Goal: Entertainment & Leisure: Consume media (video, audio)

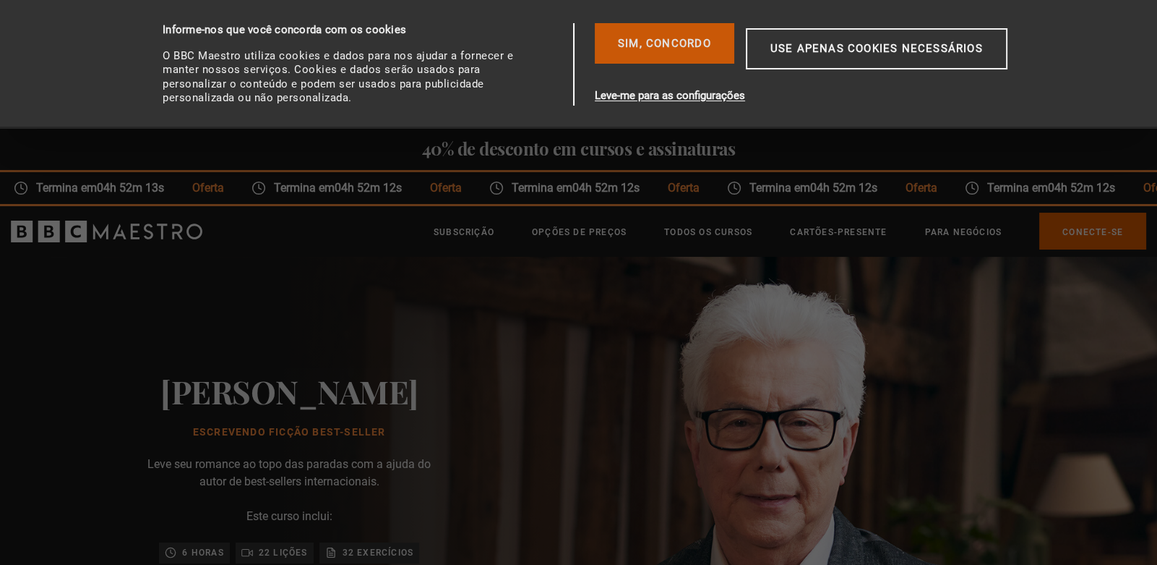
click at [651, 43] on font "Sim, concordo" at bounding box center [664, 43] width 93 height 13
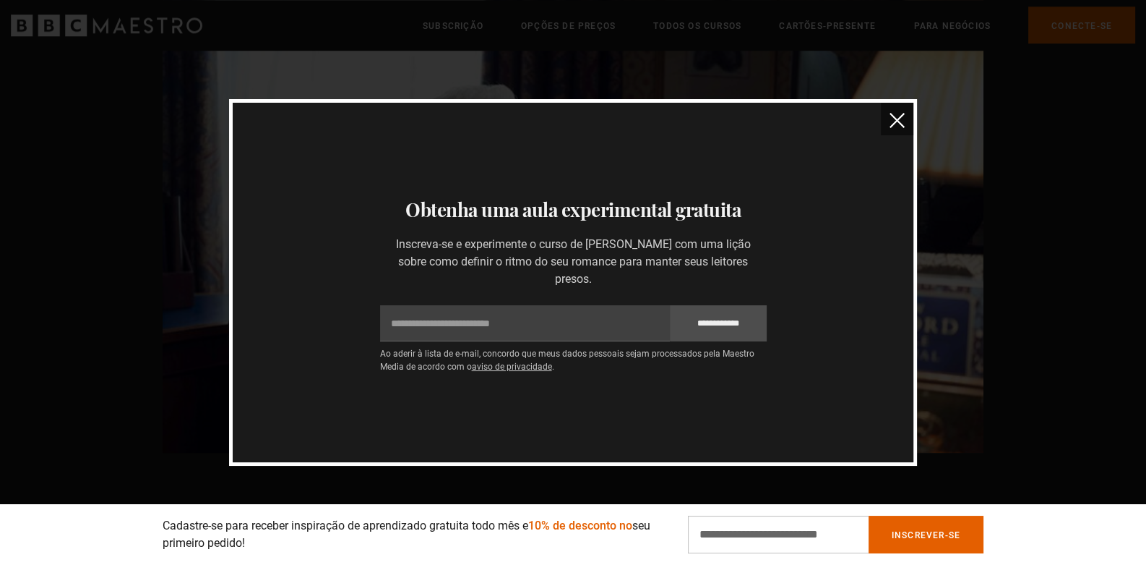
scroll to position [0, 2651]
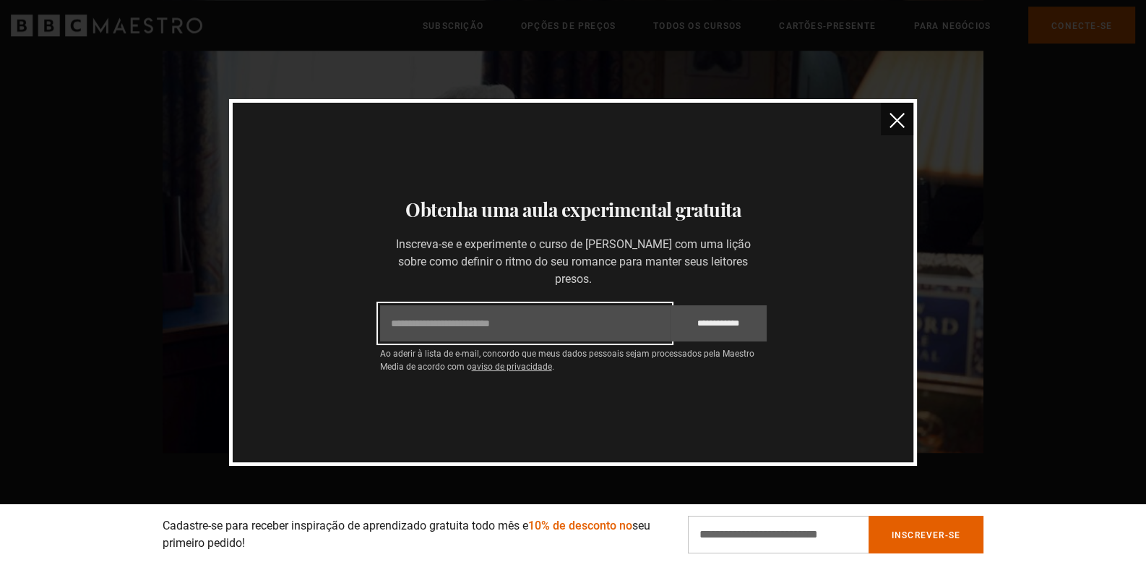
click at [530, 309] on input "E-mail" at bounding box center [525, 323] width 290 height 36
type input "**********"
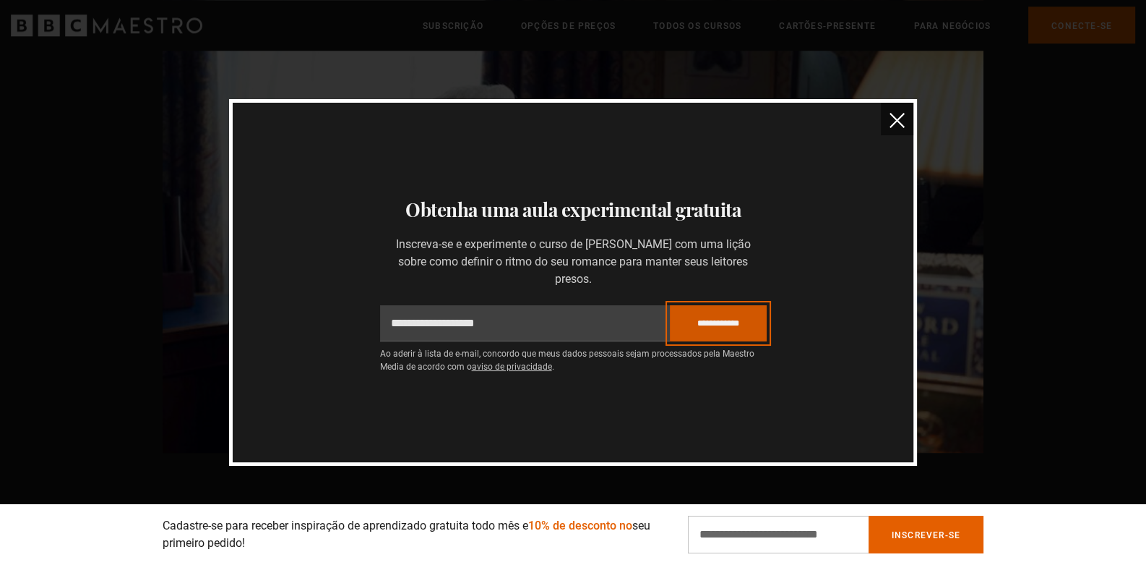
click at [720, 314] on input "**********" at bounding box center [718, 323] width 97 height 36
type input "*******"
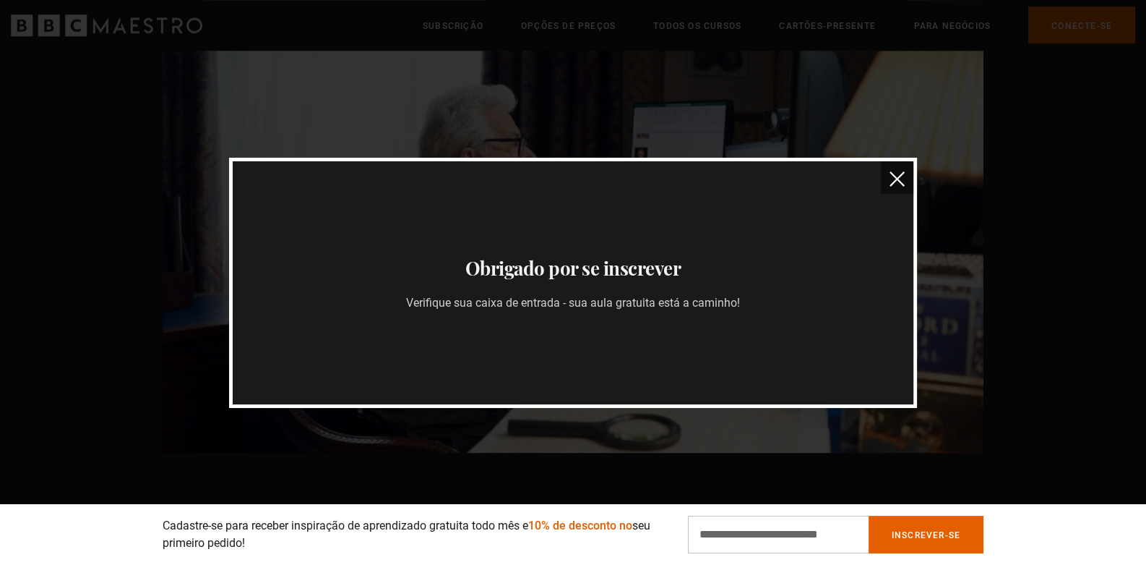
scroll to position [0, 3029]
click at [896, 173] on img "fechar" at bounding box center [897, 178] width 15 height 15
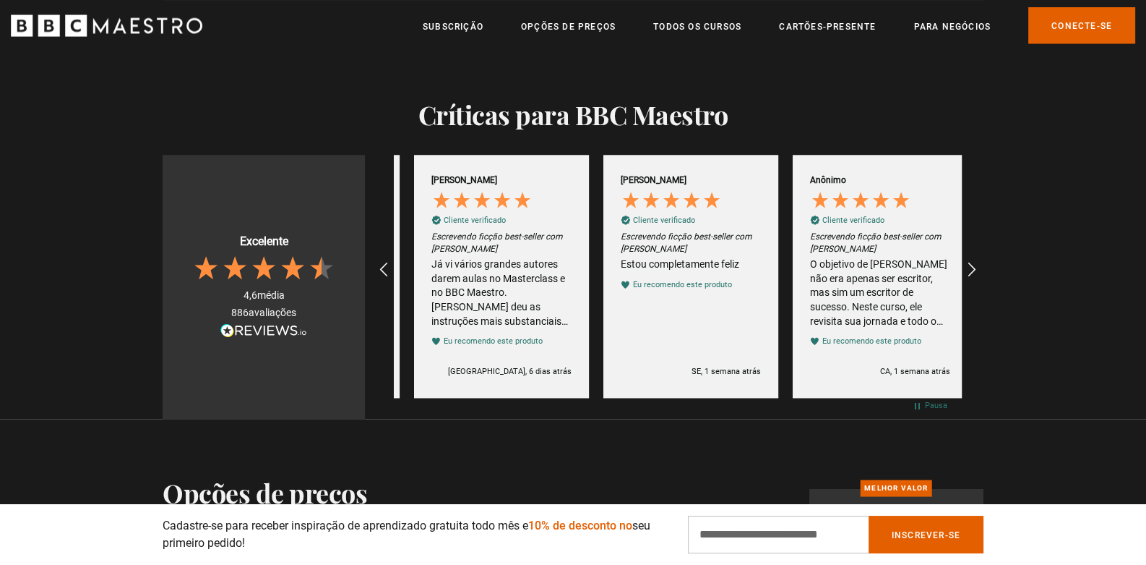
scroll to position [0, 567]
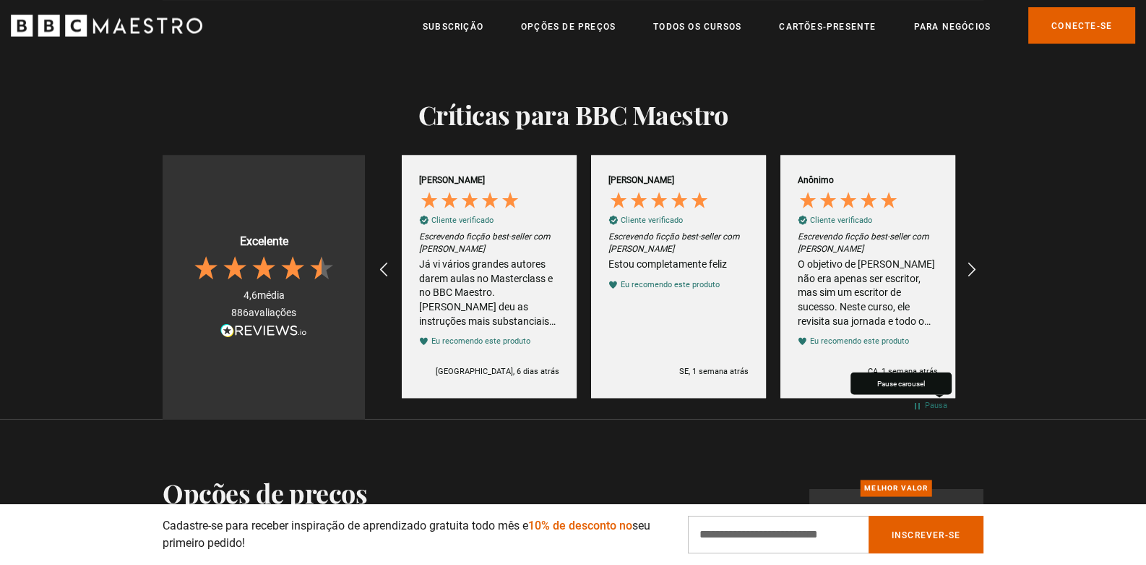
click at [934, 400] on font "Pausa" at bounding box center [936, 404] width 22 height 9
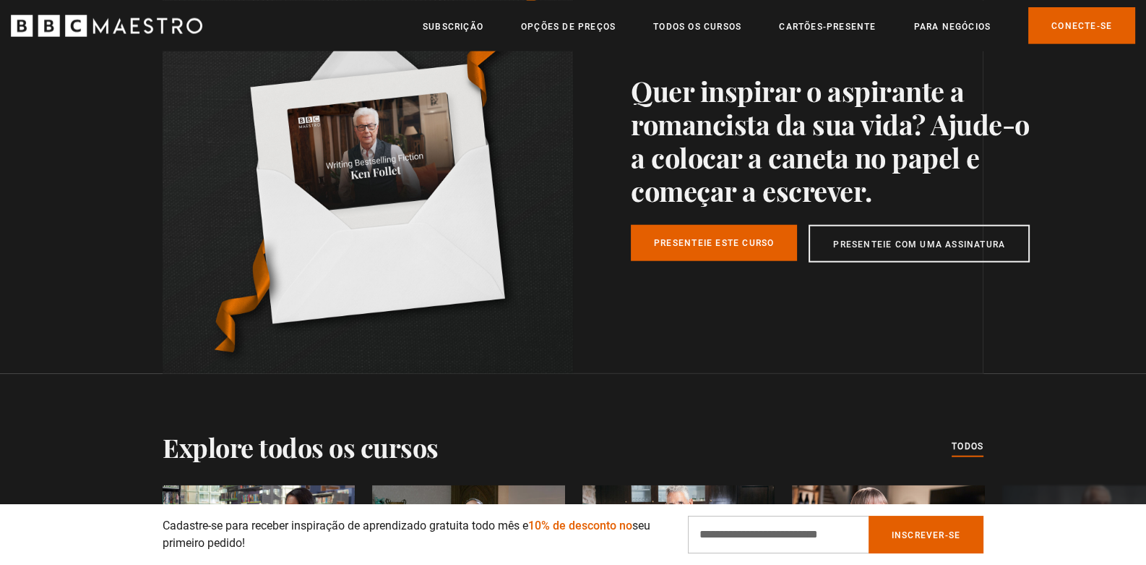
scroll to position [4698, 0]
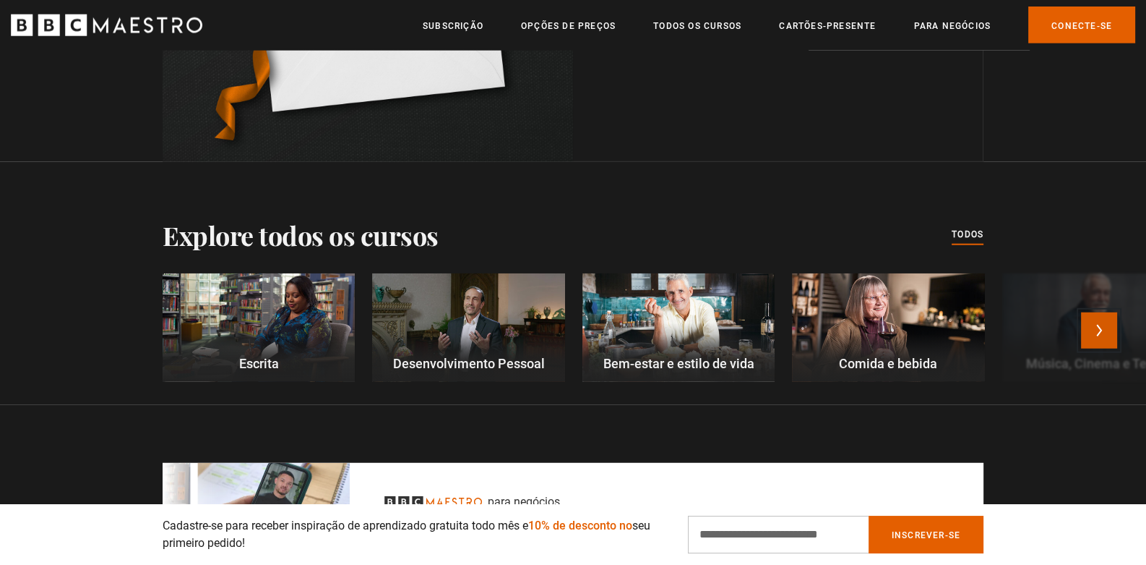
click at [1104, 312] on button "Próximo" at bounding box center [1099, 330] width 36 height 36
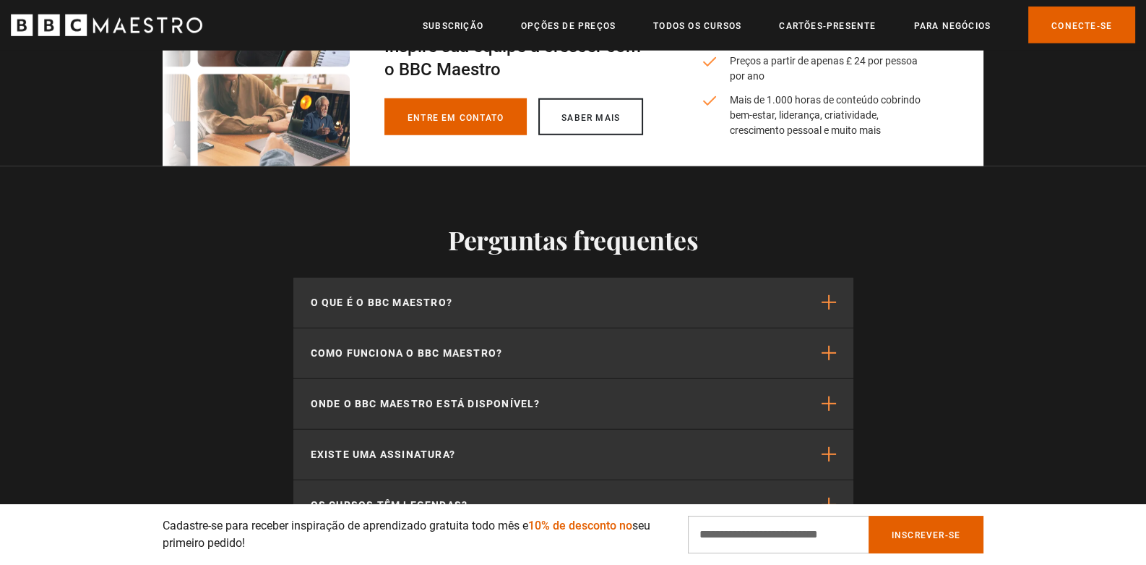
scroll to position [5276, 0]
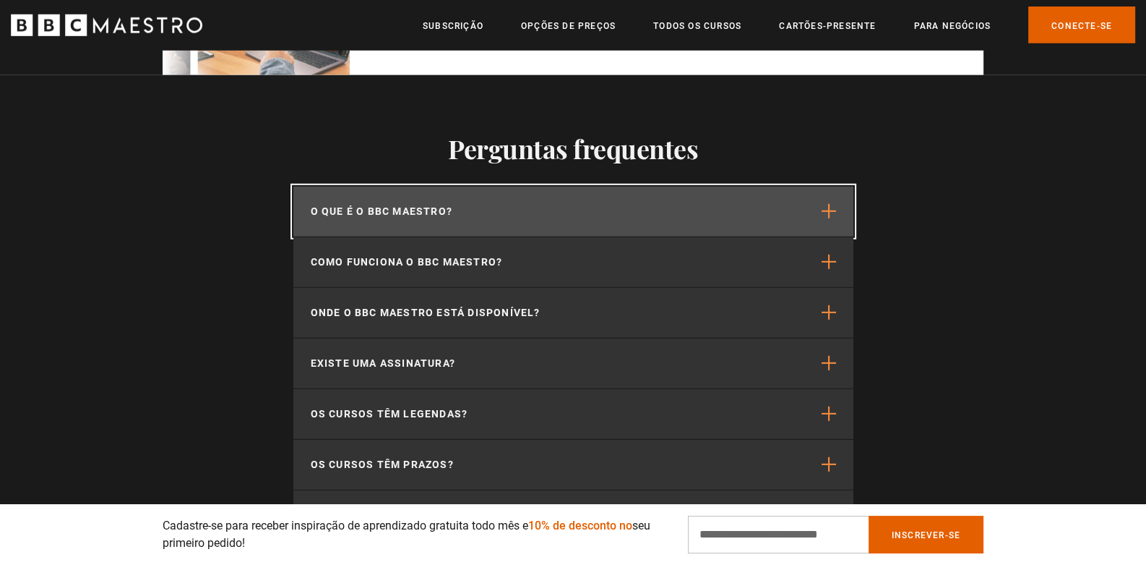
click at [828, 204] on span "button" at bounding box center [829, 211] width 14 height 14
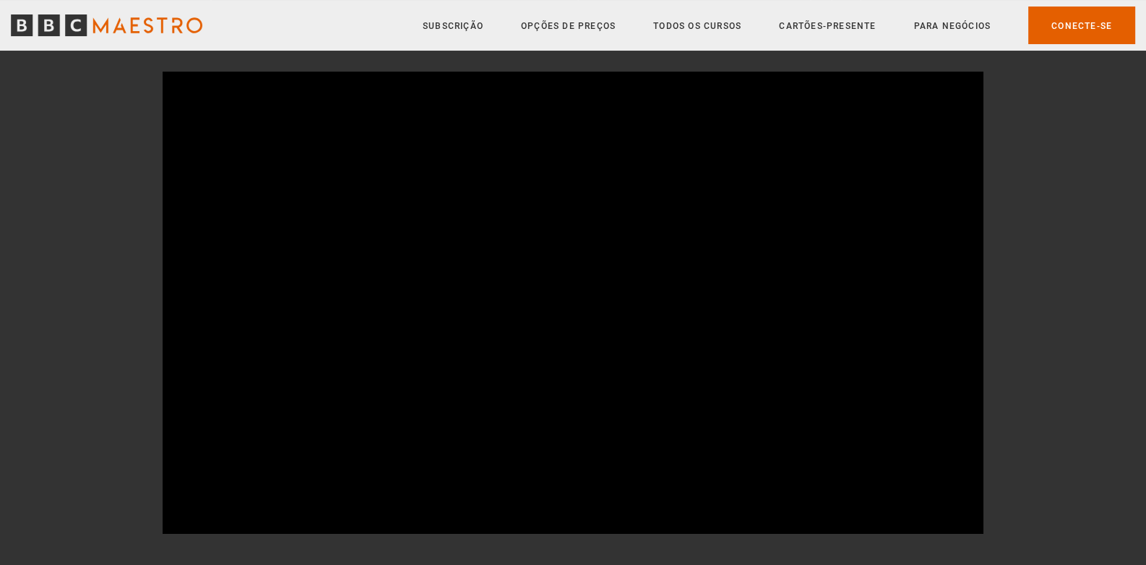
scroll to position [144, 0]
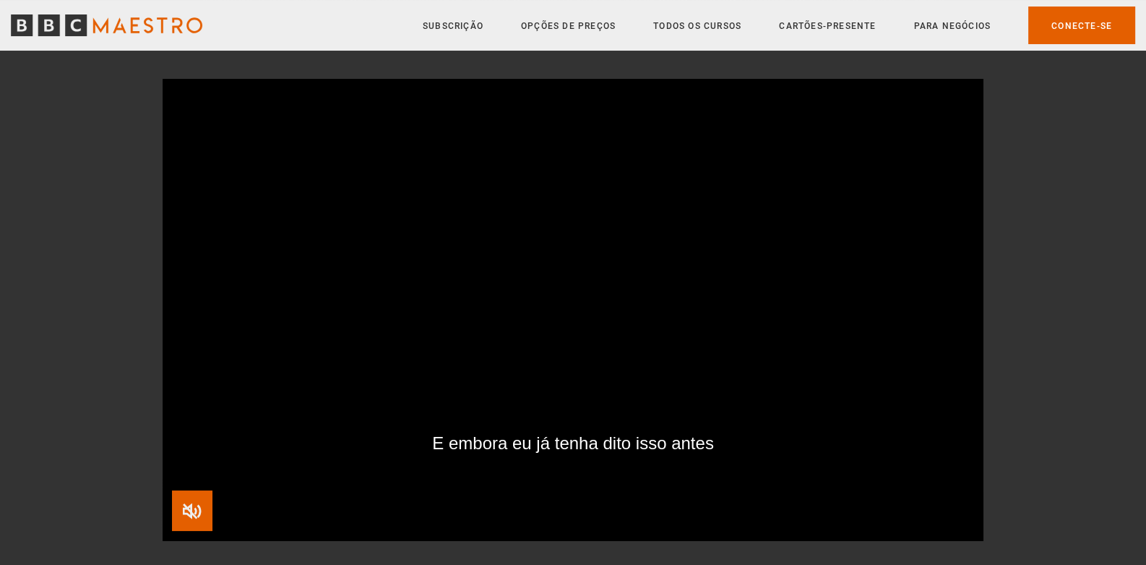
click at [194, 510] on span "Video Player" at bounding box center [192, 510] width 40 height 40
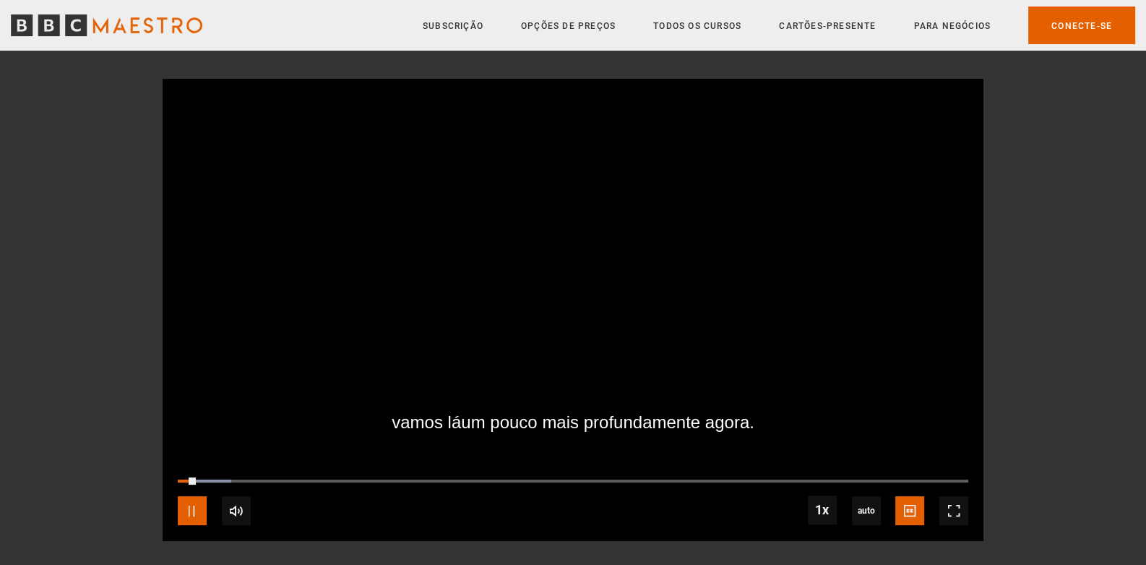
click at [188, 510] on span "Video Player" at bounding box center [192, 510] width 29 height 29
click at [954, 509] on span "Video Player" at bounding box center [954, 510] width 29 height 29
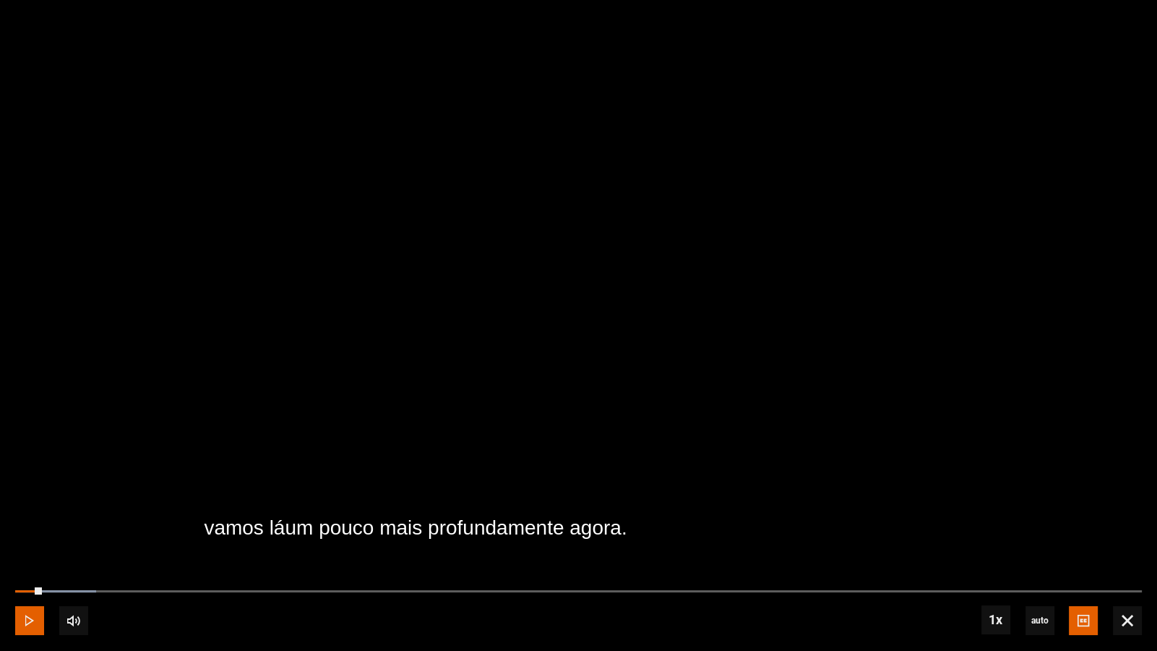
click at [29, 564] on span "Video Player" at bounding box center [29, 620] width 29 height 29
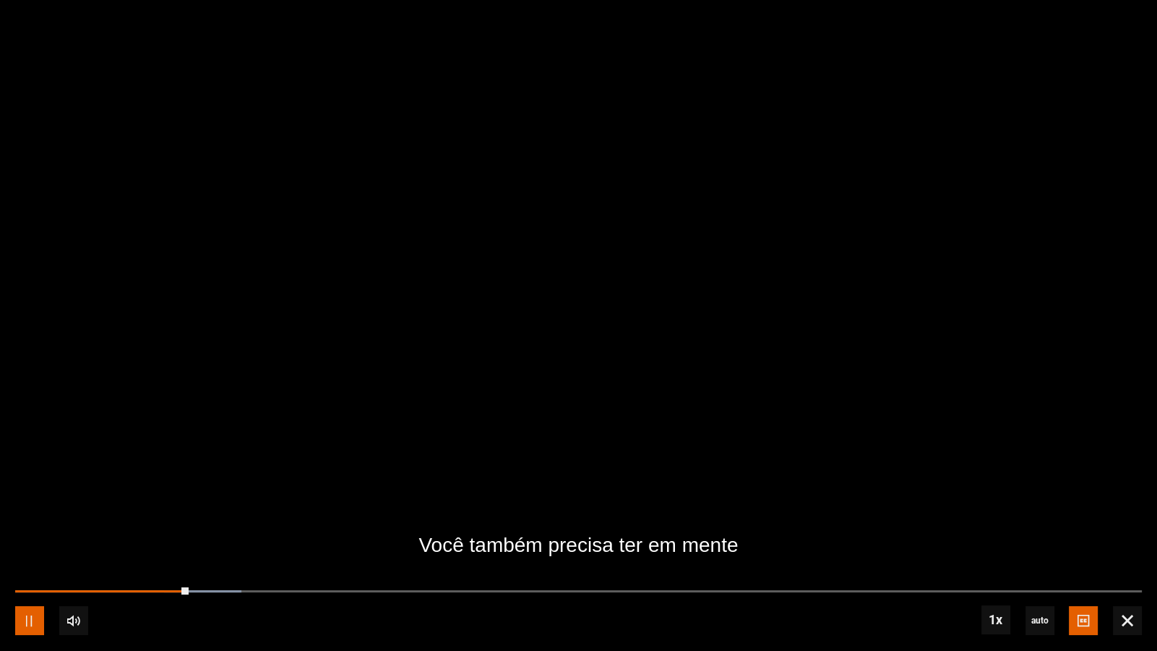
click at [27, 564] on span "Video Player" at bounding box center [29, 620] width 29 height 29
click at [25, 564] on span "Video Player" at bounding box center [29, 620] width 29 height 29
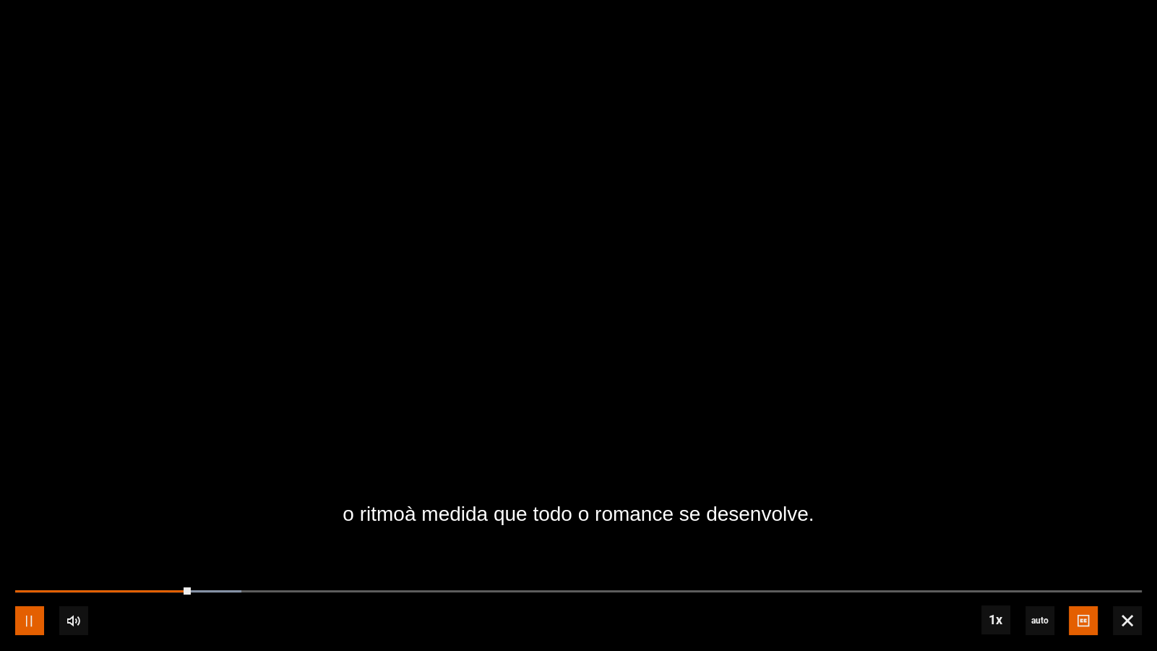
click at [25, 564] on span "Video Player" at bounding box center [29, 620] width 29 height 29
click at [26, 564] on span "Video Player" at bounding box center [29, 620] width 29 height 29
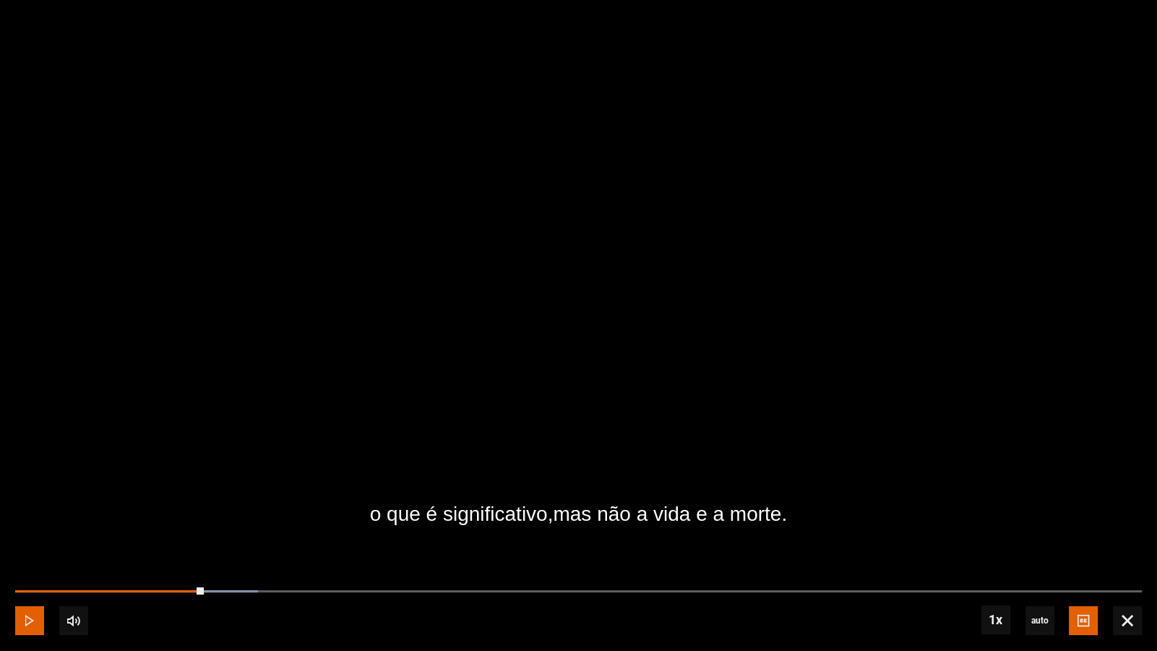
click at [26, 564] on span "Video Player" at bounding box center [29, 620] width 29 height 29
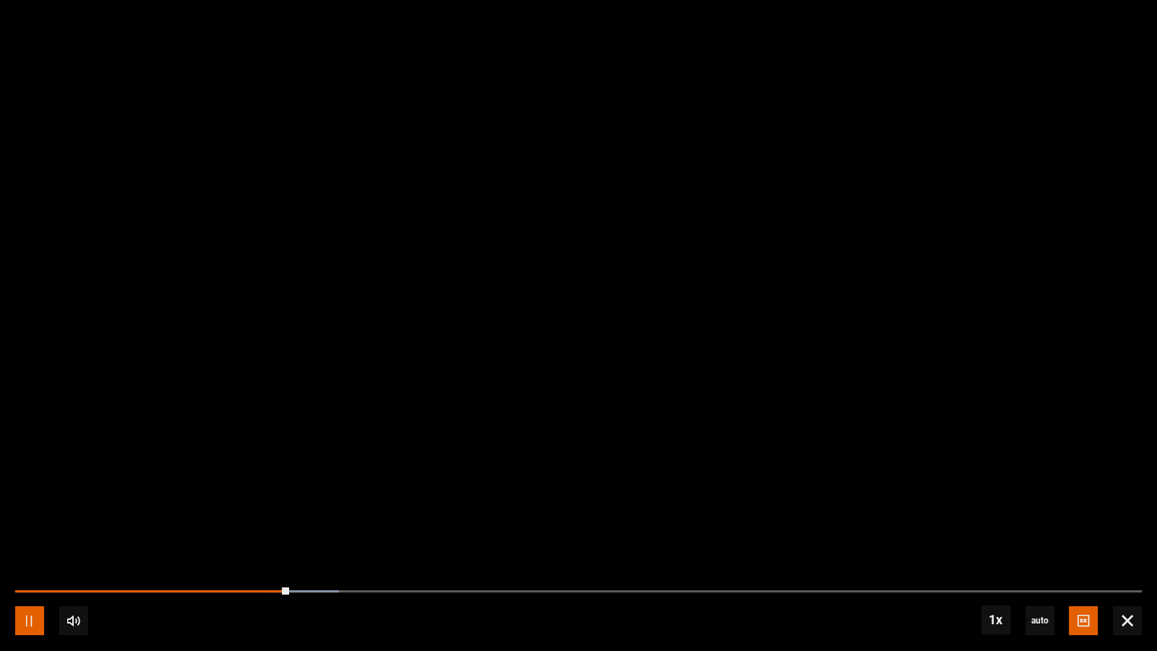
click at [32, 564] on span "Video Player" at bounding box center [29, 620] width 29 height 29
click at [30, 564] on span "Video Player" at bounding box center [29, 620] width 29 height 29
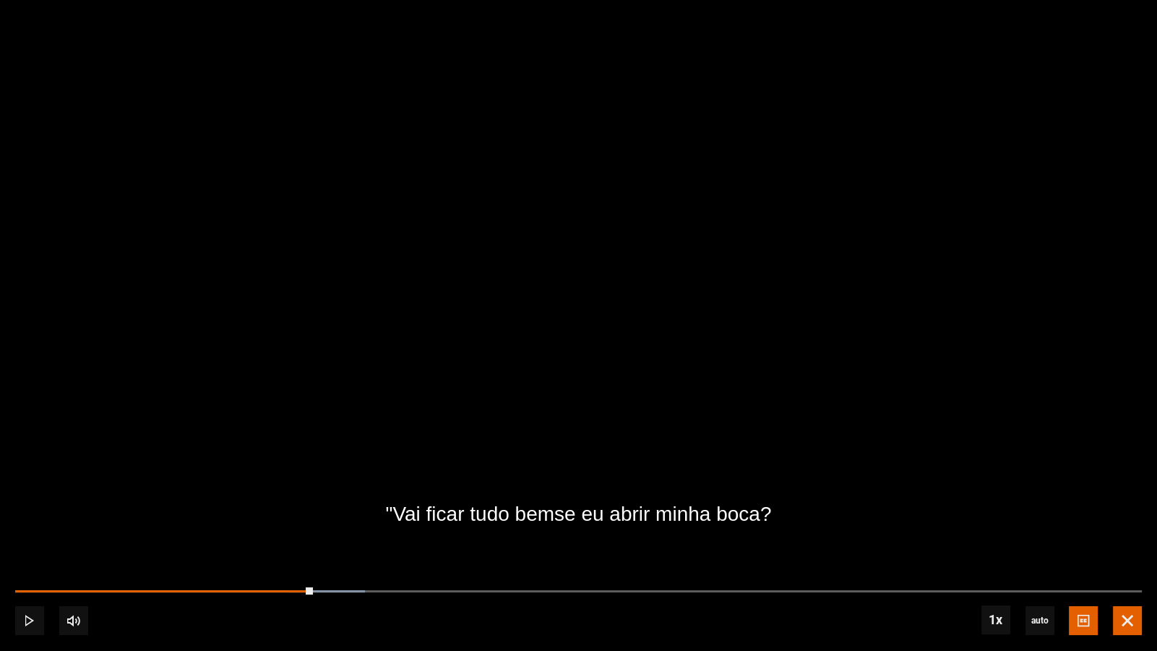
click at [1128, 564] on span "Video Player" at bounding box center [1127, 620] width 29 height 29
